Goal: Information Seeking & Learning: Learn about a topic

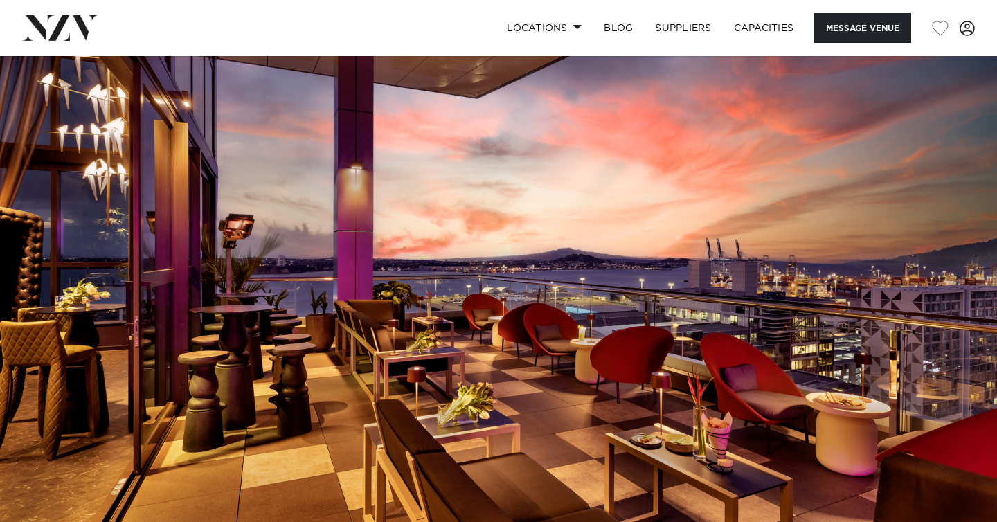
click at [492, 339] on img at bounding box center [498, 289] width 997 height 467
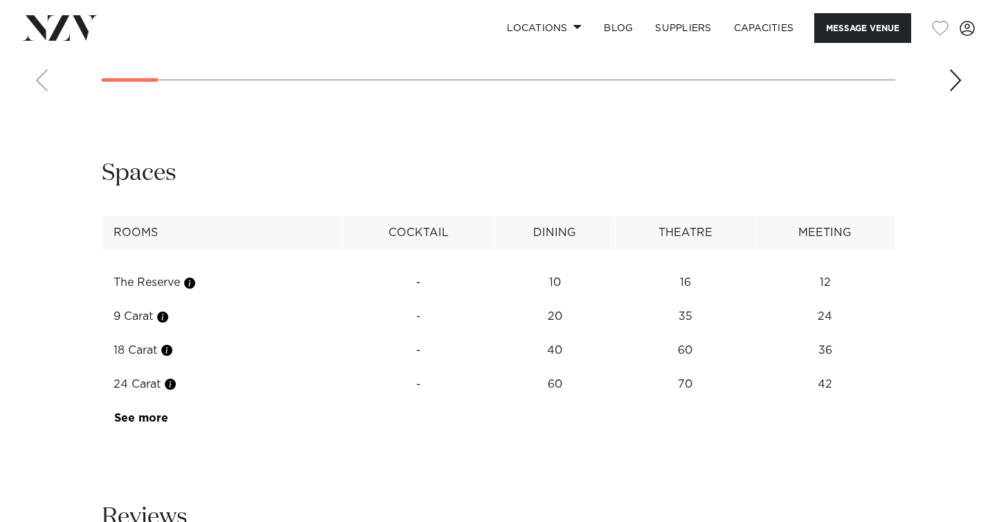
scroll to position [1544, 0]
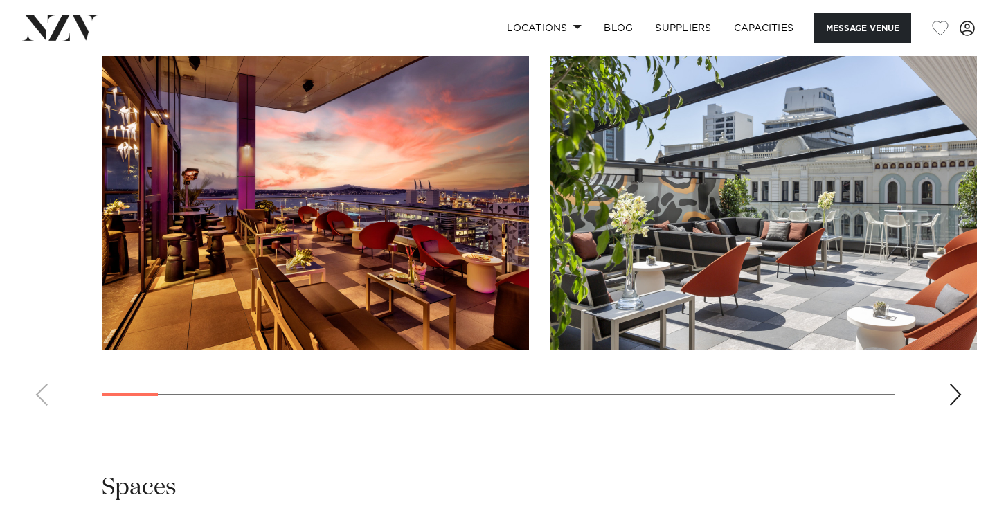
click at [729, 228] on img "2 / 25" at bounding box center [763, 194] width 427 height 314
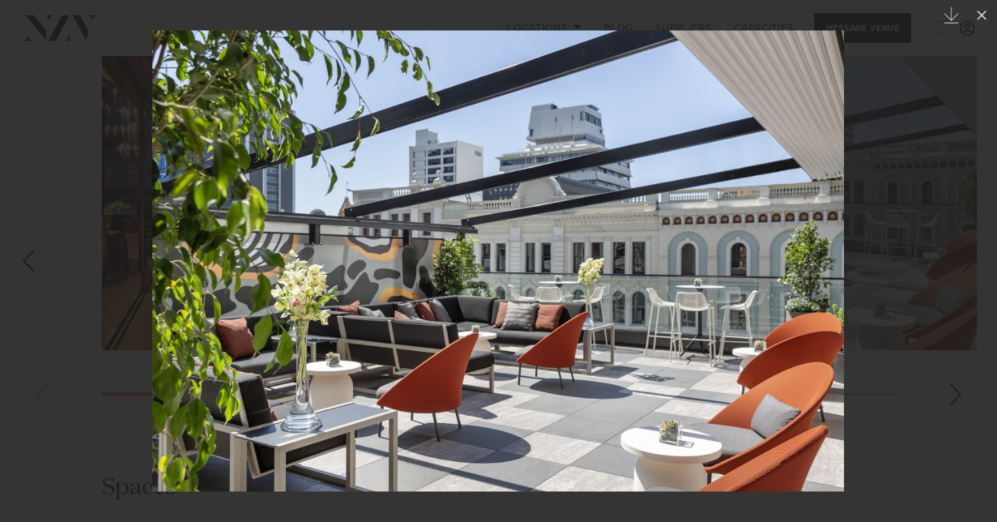
click at [927, 413] on div at bounding box center [498, 261] width 997 height 522
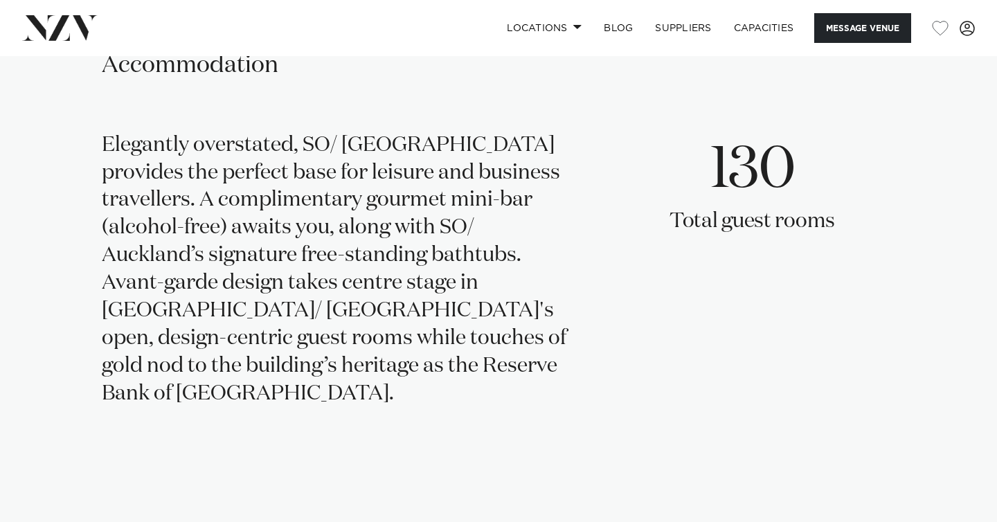
scroll to position [3123, 0]
